Goal: Task Accomplishment & Management: Manage account settings

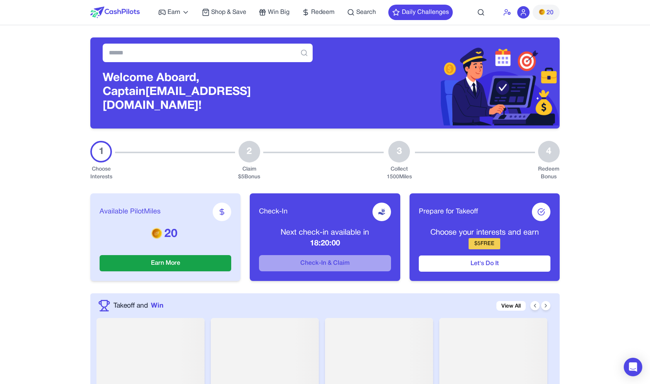
click at [506, 13] on icon at bounding box center [507, 12] width 8 height 8
click at [523, 13] on icon at bounding box center [523, 12] width 8 height 8
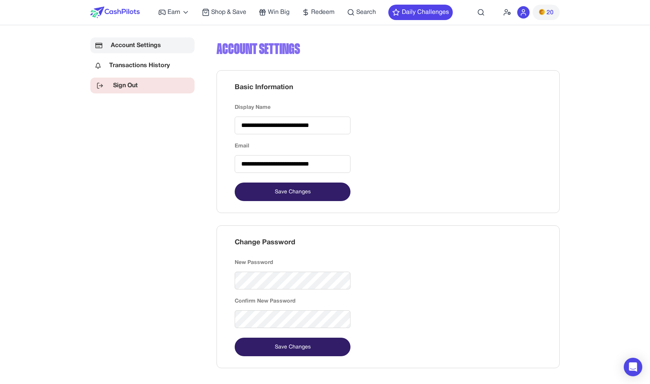
click at [146, 80] on link "Sign Out" at bounding box center [142, 86] width 104 height 16
